Goal: Find specific page/section: Find specific page/section

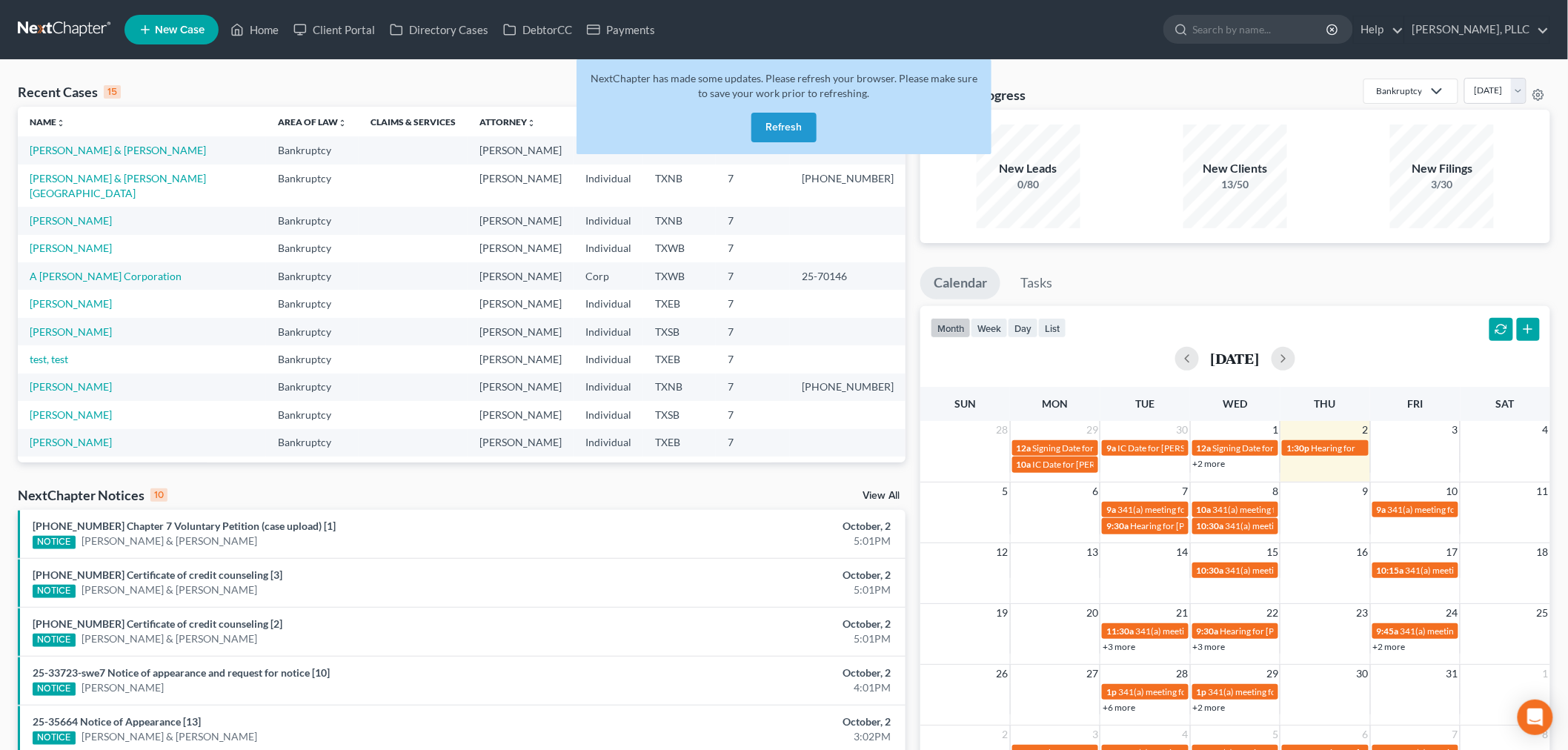
click at [781, 124] on button "Refresh" at bounding box center [784, 127] width 65 height 29
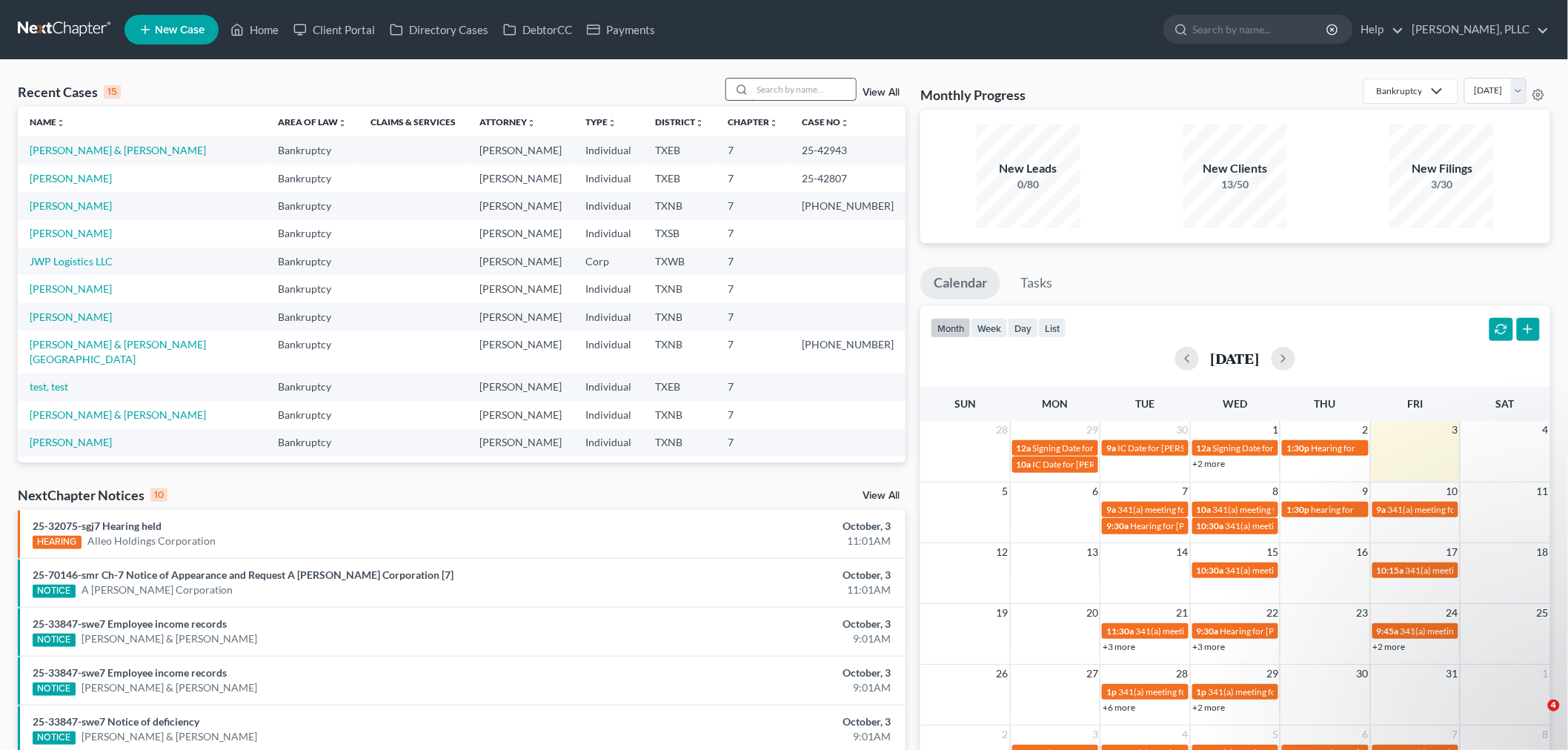
click at [787, 90] on input "search" at bounding box center [804, 89] width 104 height 21
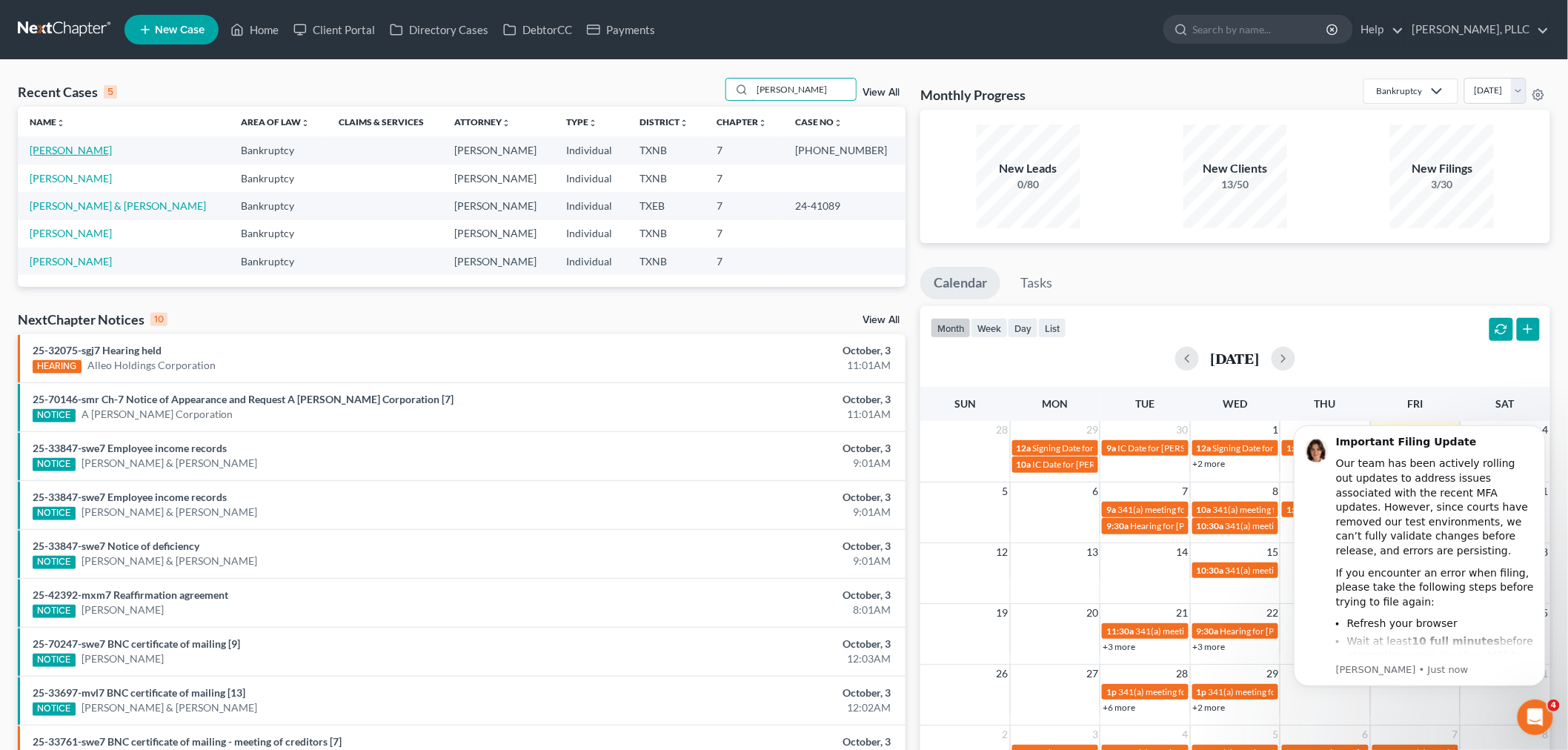
type input "[PERSON_NAME]"
click at [55, 150] on link "[PERSON_NAME]" at bounding box center [70, 150] width 82 height 12
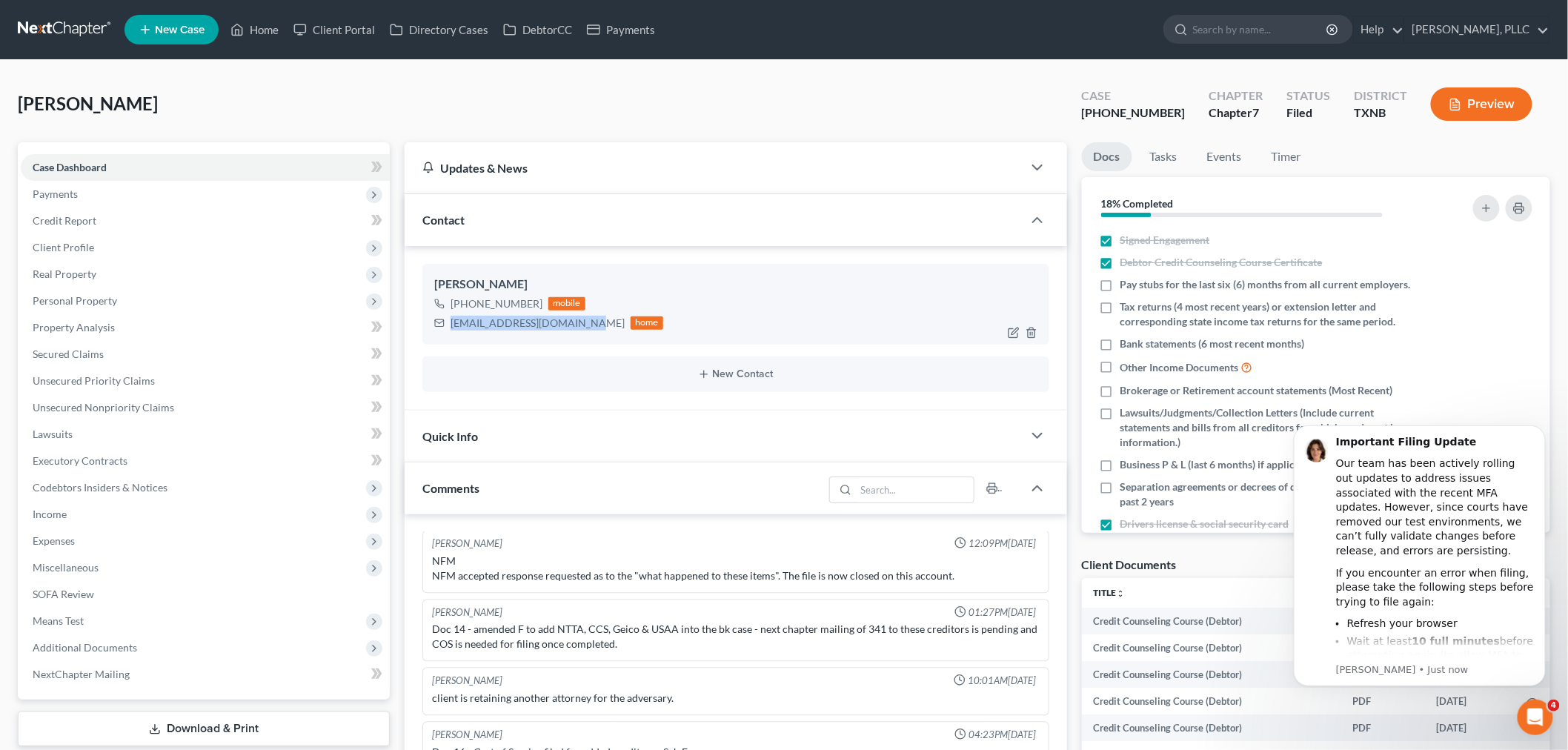
drag, startPoint x: 575, startPoint y: 326, endPoint x: 449, endPoint y: 336, distance: 126.4
click at [449, 336] on div "[PERSON_NAME] [PHONE_NUMBER] mobile [EMAIL_ADDRESS][DOMAIN_NAME] home" at bounding box center [735, 303] width 627 height 80
copy div "[EMAIL_ADDRESS][DOMAIN_NAME]"
